Goal: Navigation & Orientation: Find specific page/section

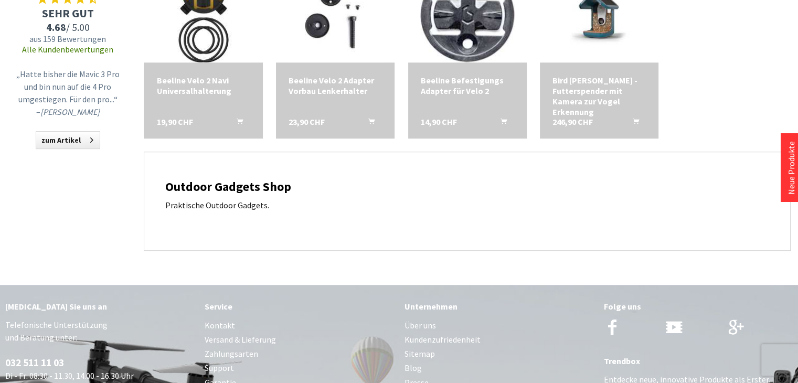
scroll to position [682, 0]
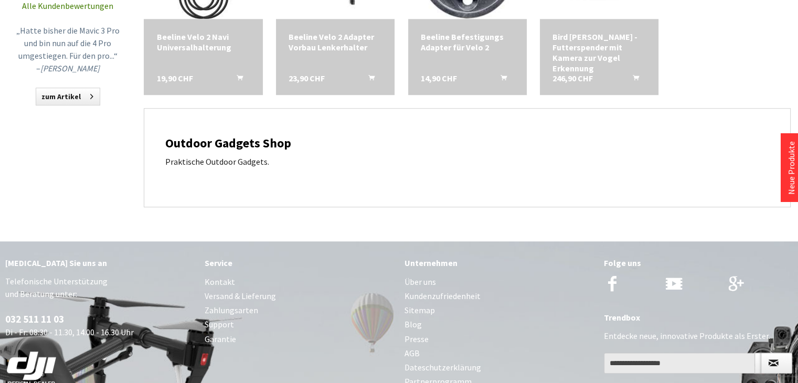
click at [237, 150] on h2 "Outdoor Gadgets Shop" at bounding box center [467, 143] width 604 height 14
click at [237, 164] on p "Praktische Outdoor Gadgets." at bounding box center [467, 161] width 604 height 13
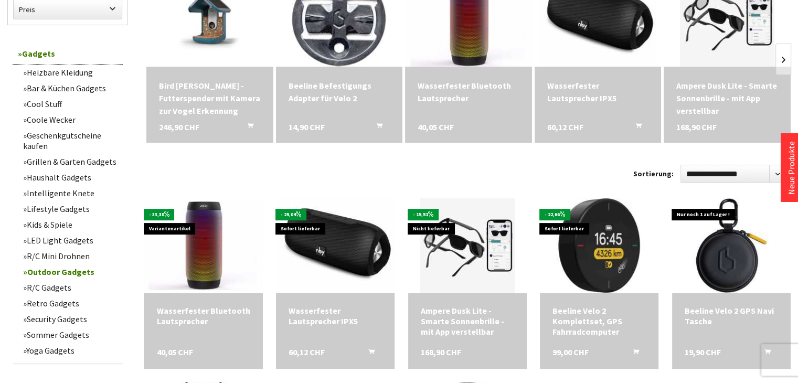
scroll to position [222, 0]
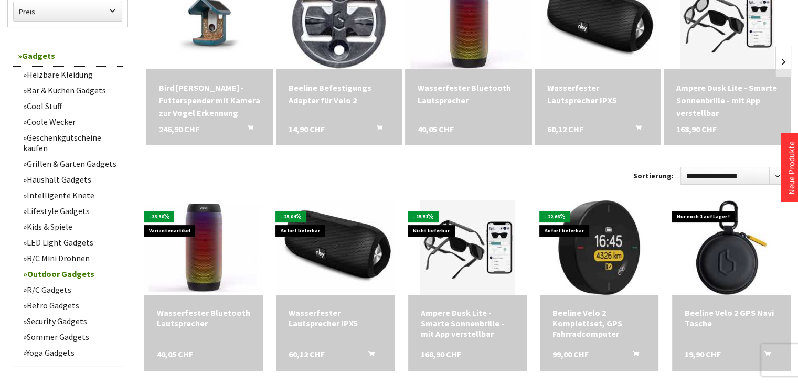
click at [63, 309] on link "Retro Gadgets" at bounding box center [70, 306] width 105 height 16
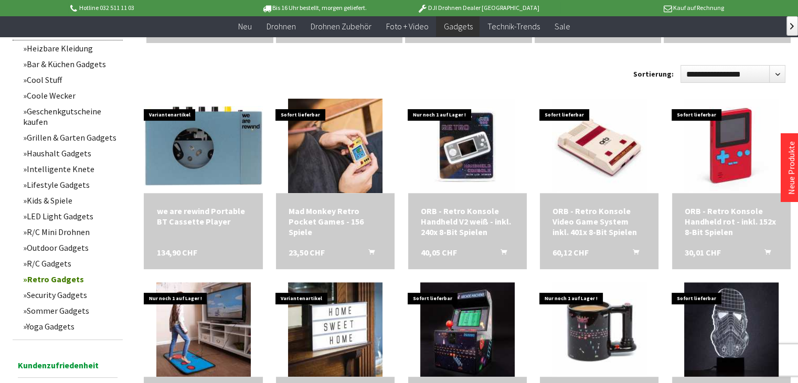
scroll to position [367, 0]
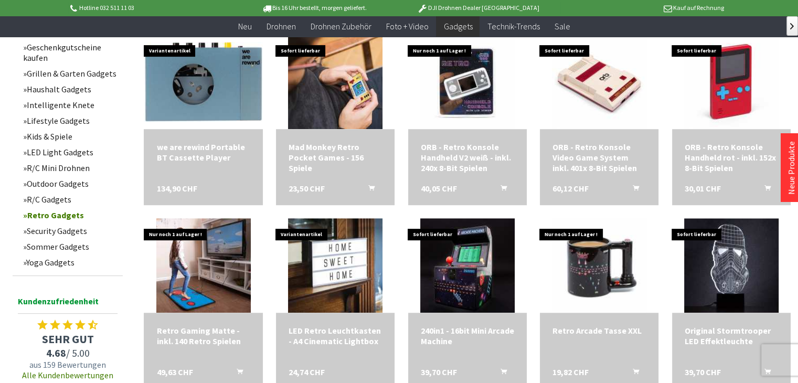
click at [54, 226] on link "Security Gadgets" at bounding box center [70, 231] width 105 height 16
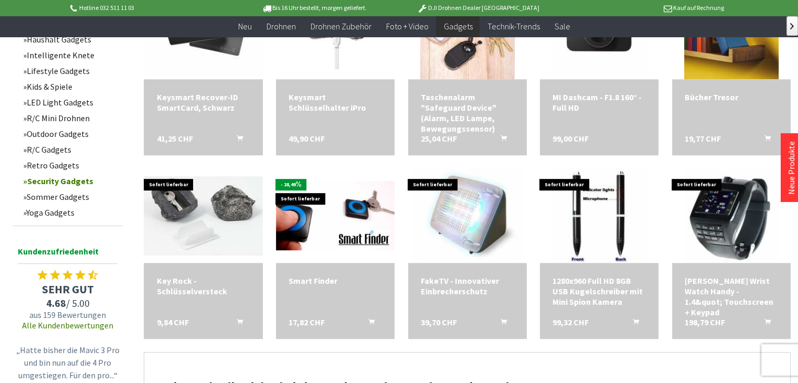
scroll to position [420, 0]
